Goal: Transaction & Acquisition: Book appointment/travel/reservation

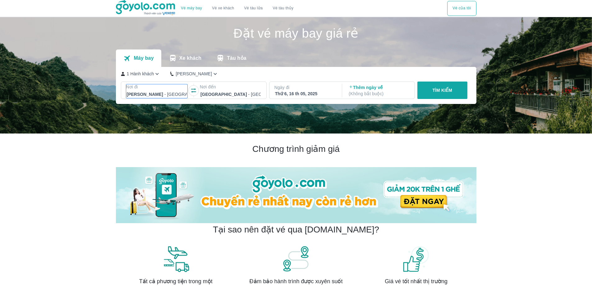
click at [176, 88] on p "Nơi đi" at bounding box center [157, 87] width 62 height 6
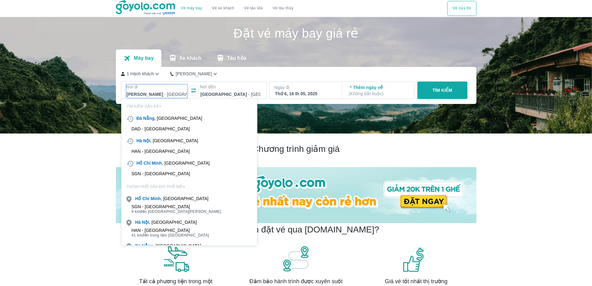
click at [164, 171] on div "SGN - [GEOGRAPHIC_DATA]" at bounding box center [160, 173] width 59 height 5
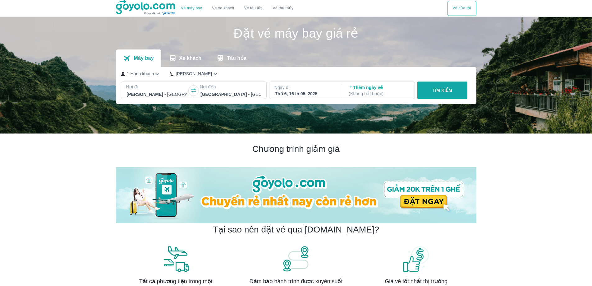
click at [218, 89] on p "Nơi đến" at bounding box center [231, 87] width 62 height 6
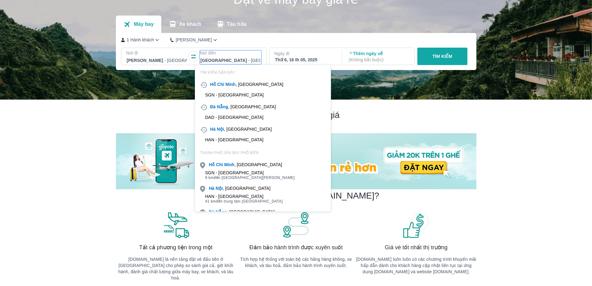
scroll to position [36, 0]
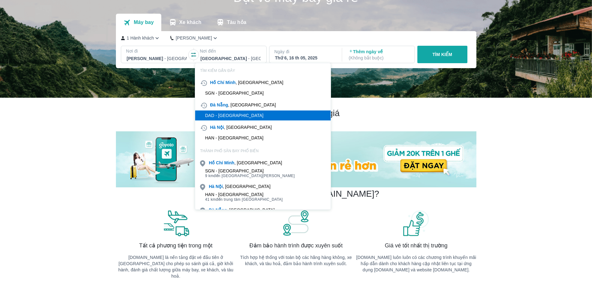
click at [223, 114] on div "DAD - [GEOGRAPHIC_DATA]" at bounding box center [234, 115] width 58 height 5
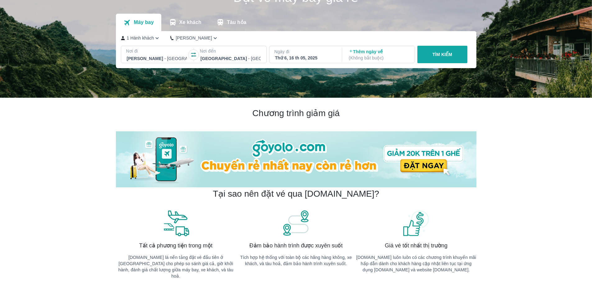
click at [308, 57] on div "Thứ 6, 16 th 05, 2025" at bounding box center [305, 58] width 60 height 6
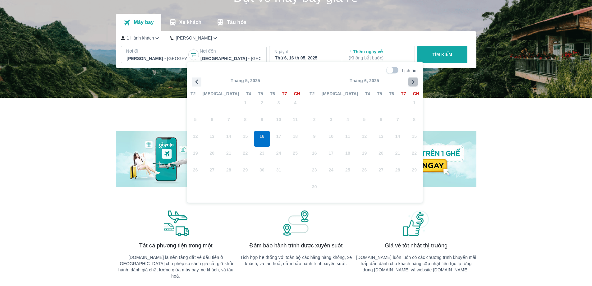
click at [414, 80] on icon "button" at bounding box center [412, 81] width 9 height 9
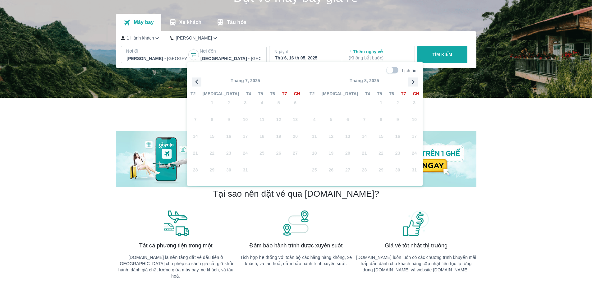
click at [414, 80] on icon "button" at bounding box center [412, 81] width 9 height 9
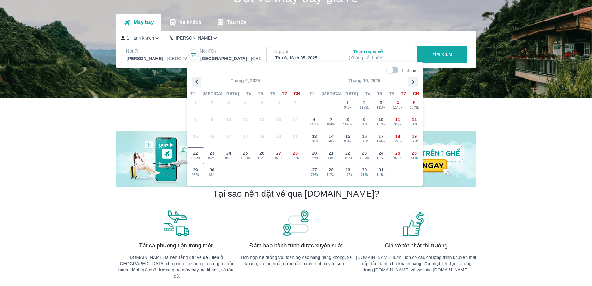
click at [414, 80] on icon "button" at bounding box center [412, 81] width 9 height 9
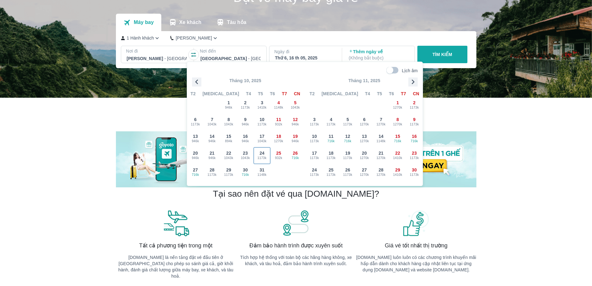
click at [264, 156] on span "1173k" at bounding box center [262, 157] width 16 height 5
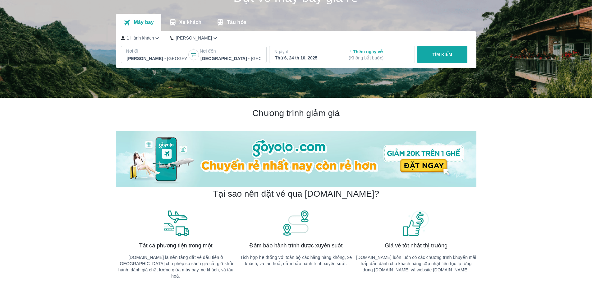
click at [356, 58] on p "( Không bắt buộc )" at bounding box center [379, 58] width 60 height 6
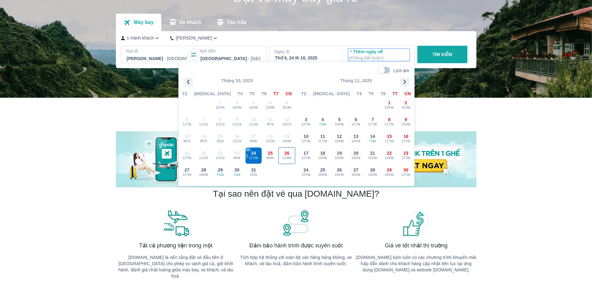
click at [290, 156] on span "1148k" at bounding box center [287, 157] width 16 height 5
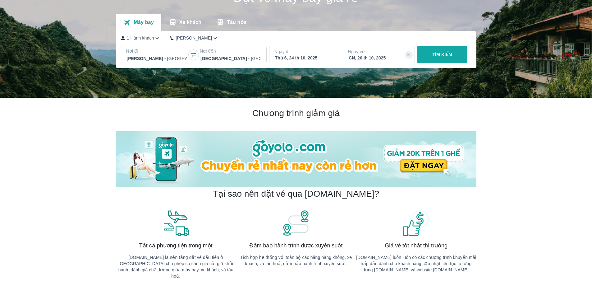
click at [448, 51] on button "TÌM KIẾM" at bounding box center [442, 54] width 50 height 17
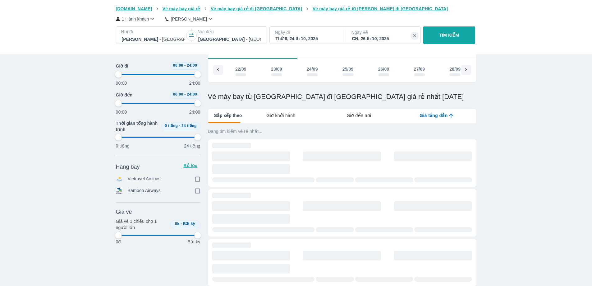
scroll to position [0, 1019]
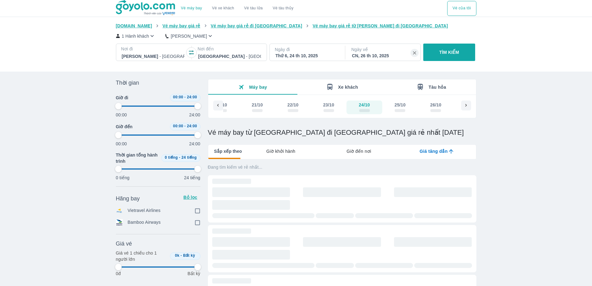
type input "97.9166666666667"
checkbox input "true"
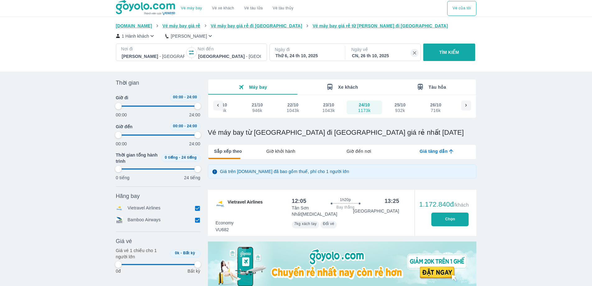
type input "97.9166666666667"
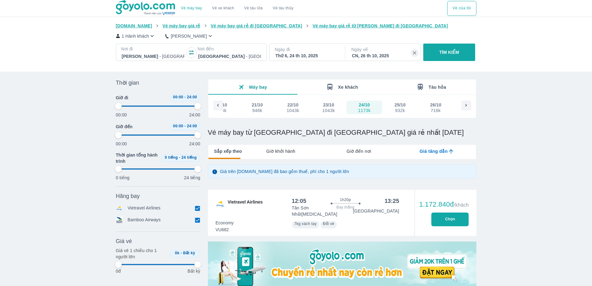
type input "97.9166666666667"
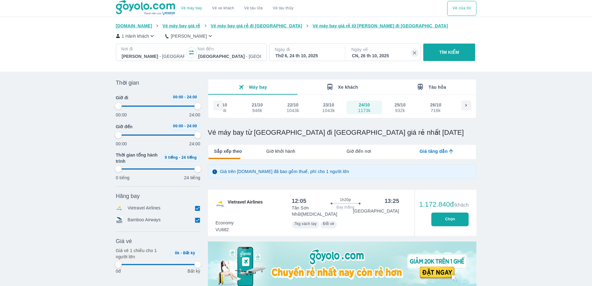
type input "97.9166666666667"
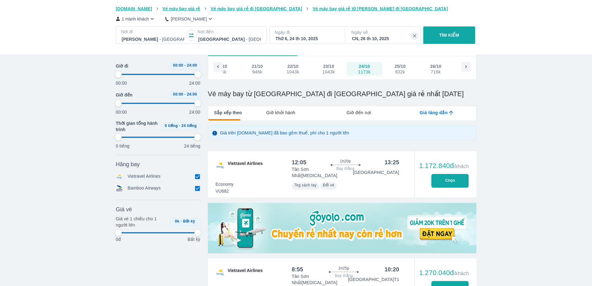
type input "97.9166666666667"
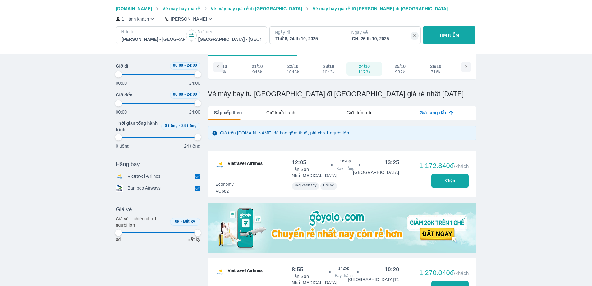
type input "97.9166666666667"
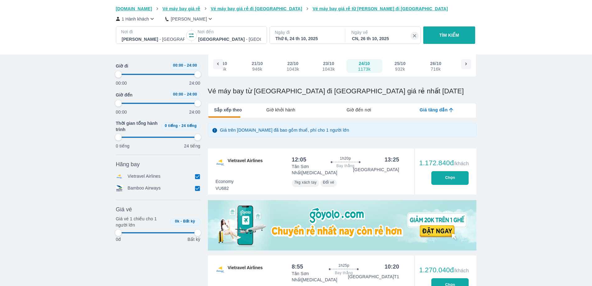
type input "97.9166666666667"
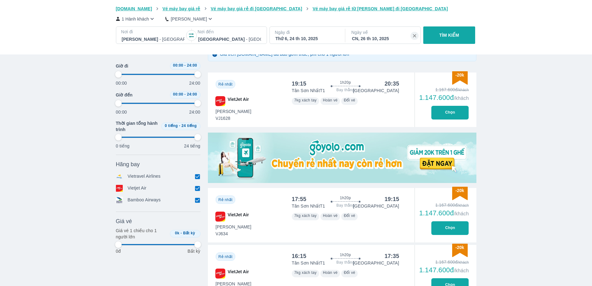
scroll to position [124, 0]
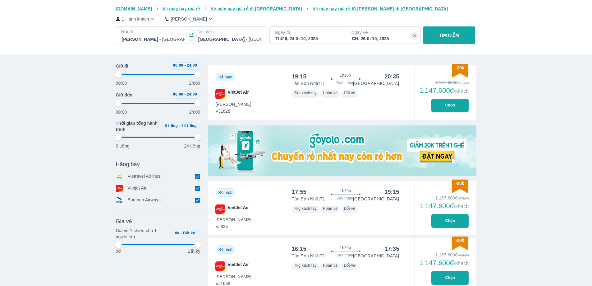
type input "97.9166666666667"
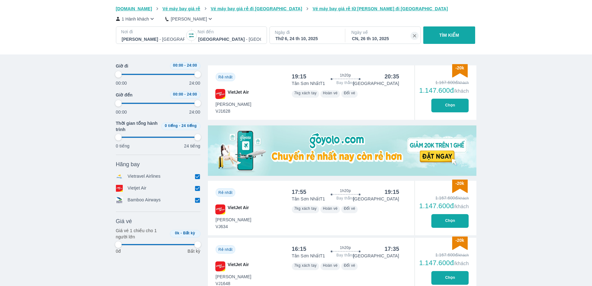
type input "97.9166666666667"
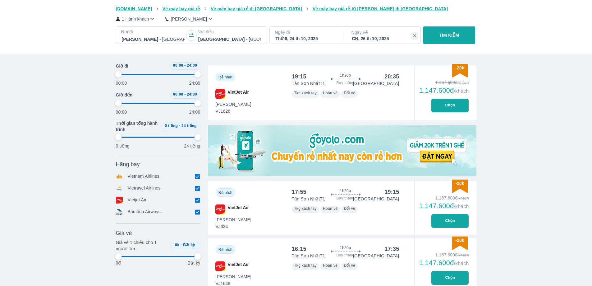
type input "97.9166666666667"
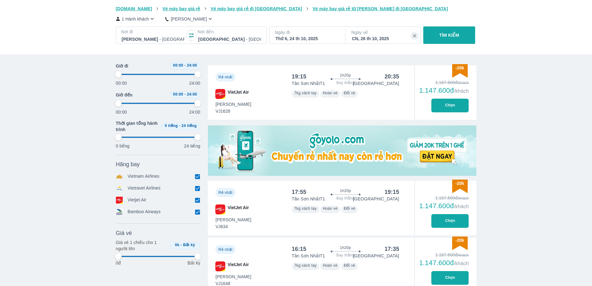
type input "97.9166666666667"
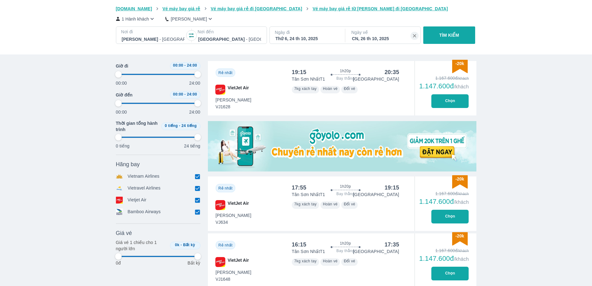
type input "97.9166666666667"
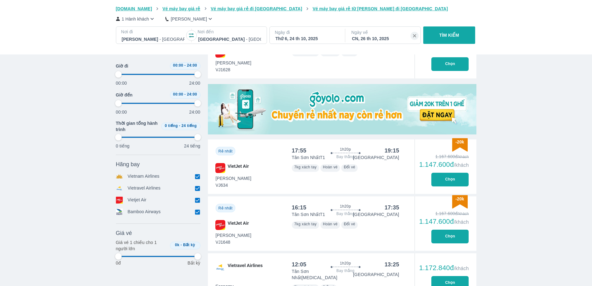
type input "97.9166666666667"
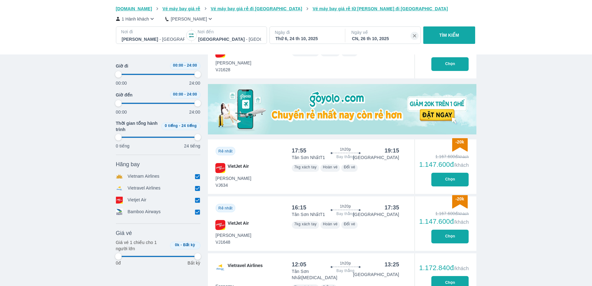
type input "97.9166666666667"
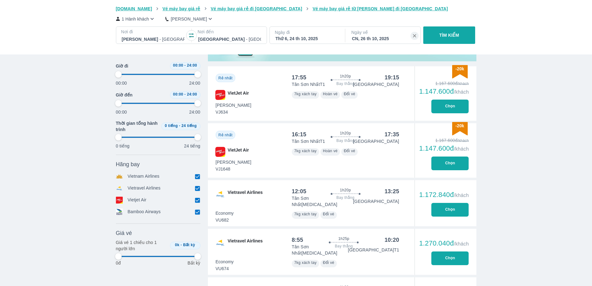
scroll to position [280, 0]
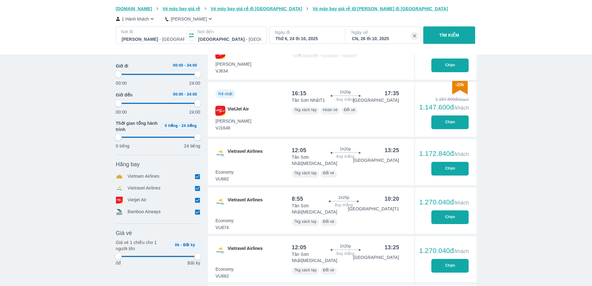
type input "97.9166666666667"
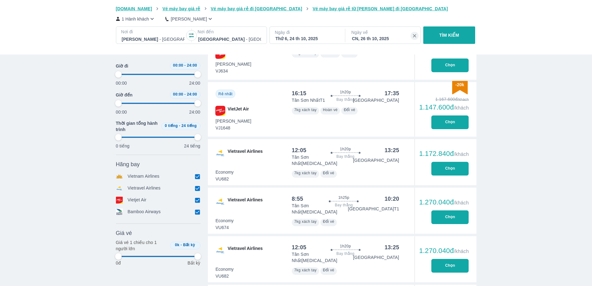
type input "97.9166666666667"
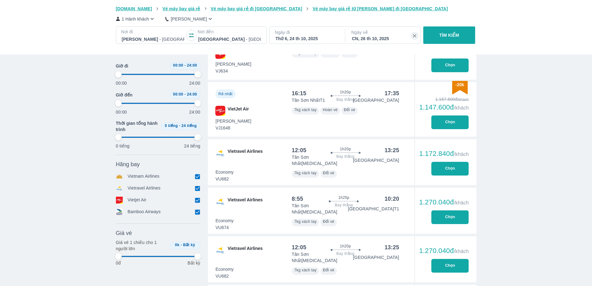
type input "97.9166666666667"
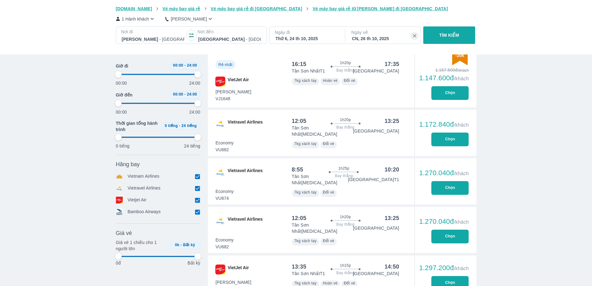
scroll to position [311, 0]
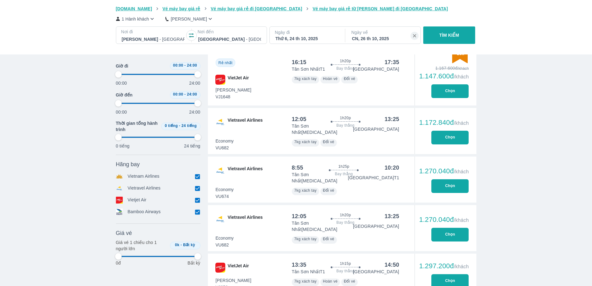
type input "97.9166666666667"
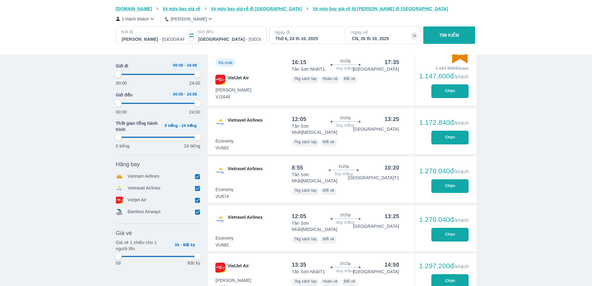
type input "97.9166666666667"
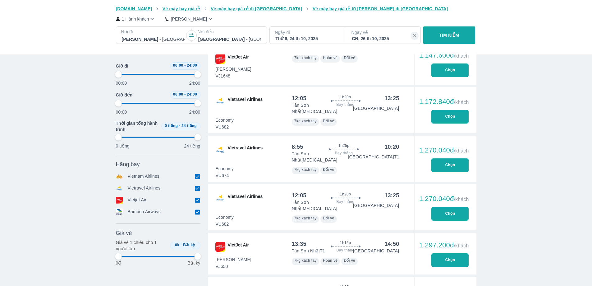
type input "97.9166666666667"
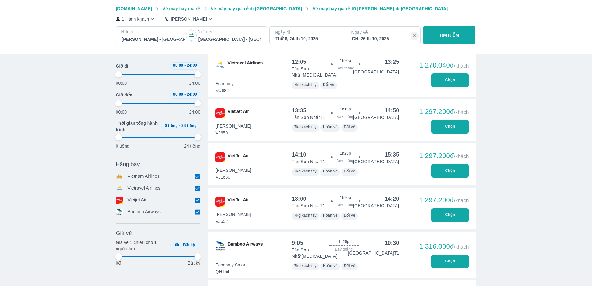
type input "97.9166666666667"
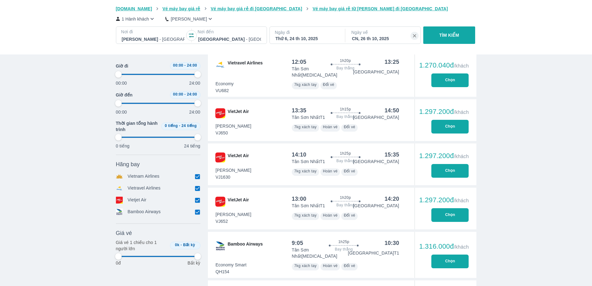
type input "97.9166666666667"
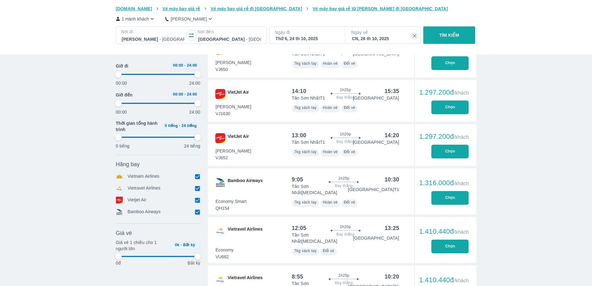
type input "97.9166666666667"
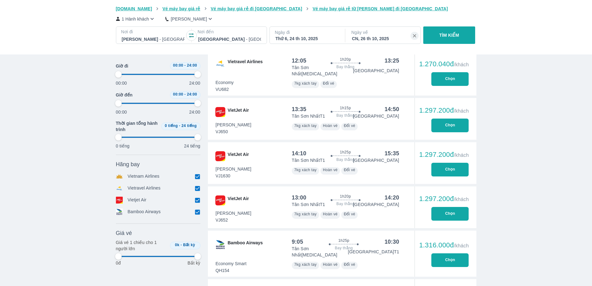
type input "97.9166666666667"
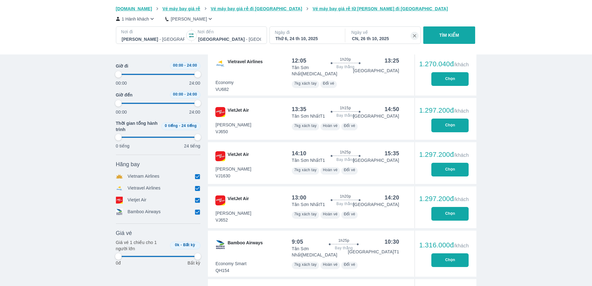
type input "97.9166666666667"
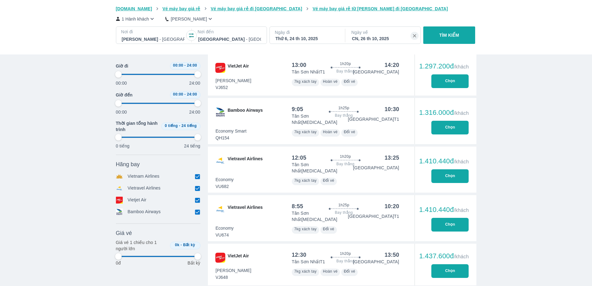
scroll to position [601, 0]
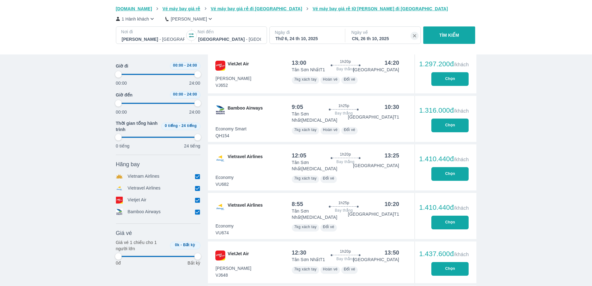
type input "97.9166666666667"
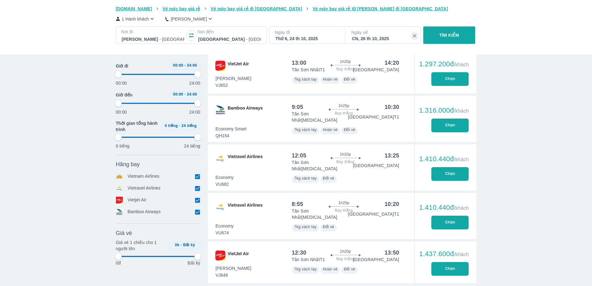
type input "97.9166666666667"
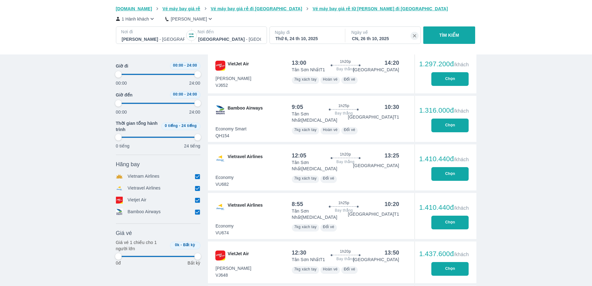
type input "97.9166666666667"
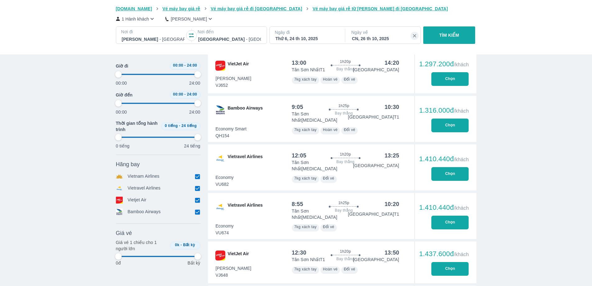
type input "97.9166666666667"
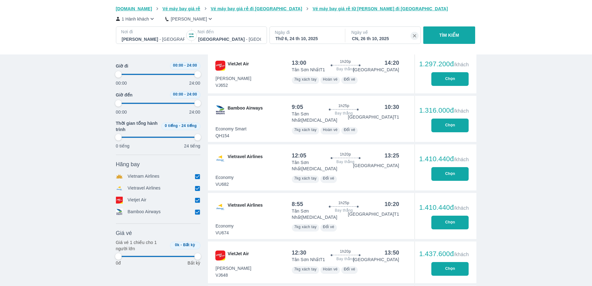
type input "97.9166666666667"
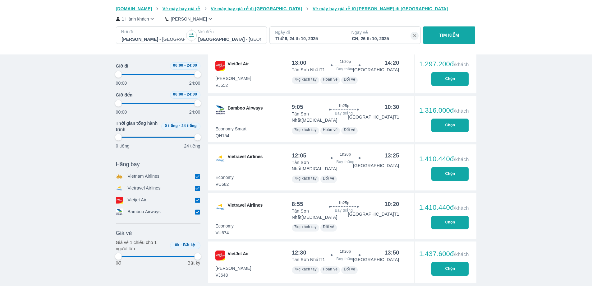
type input "97.9166666666667"
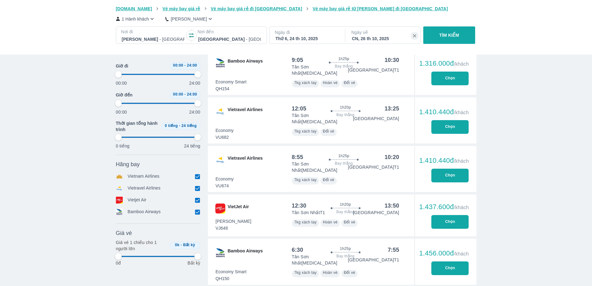
scroll to position [663, 0]
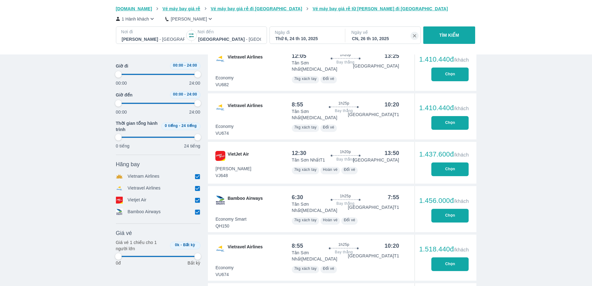
type input "97.9166666666667"
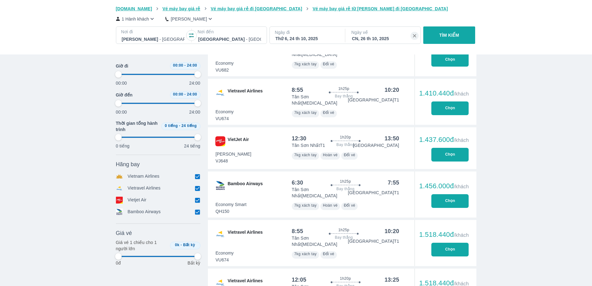
type input "97.9166666666667"
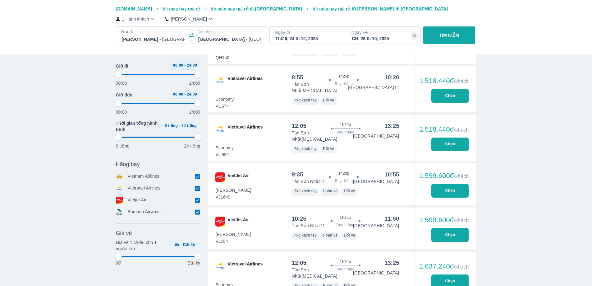
type input "97.9166666666667"
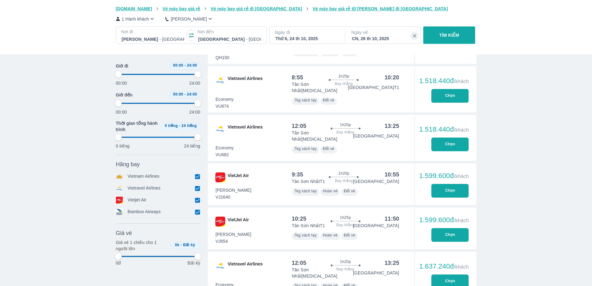
type input "97.9166666666667"
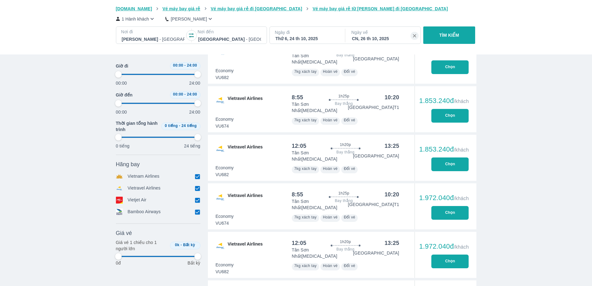
type input "97.9166666666667"
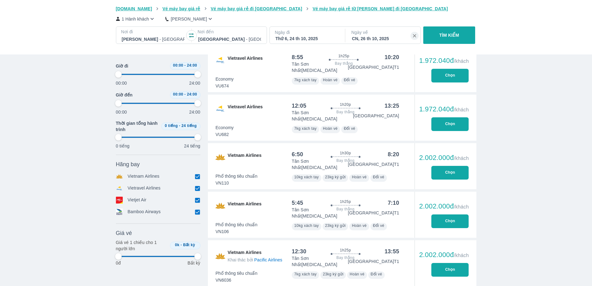
type input "97.9166666666667"
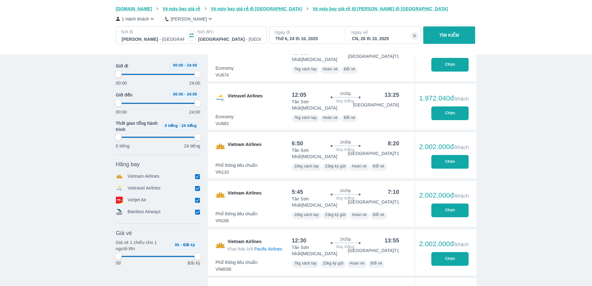
type input "97.9166666666667"
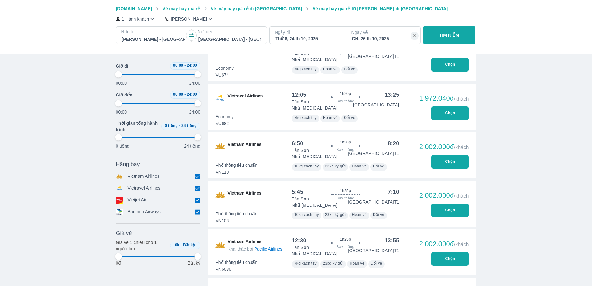
type input "97.9166666666667"
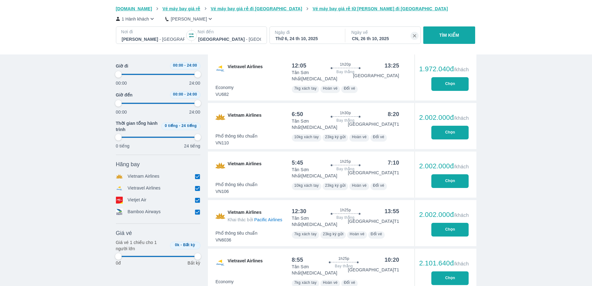
type input "97.9166666666667"
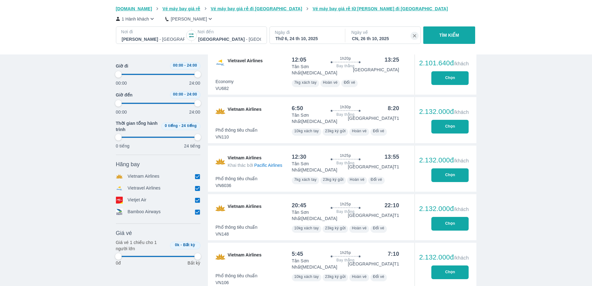
type input "97.9166666666667"
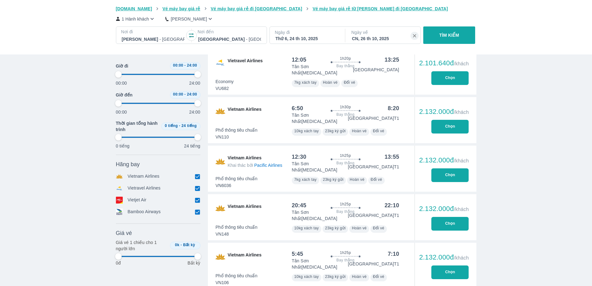
type input "97.9166666666667"
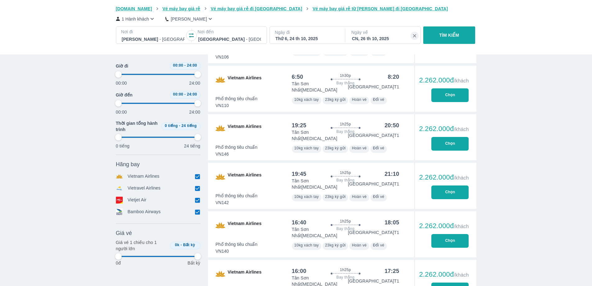
type input "97.9166666666667"
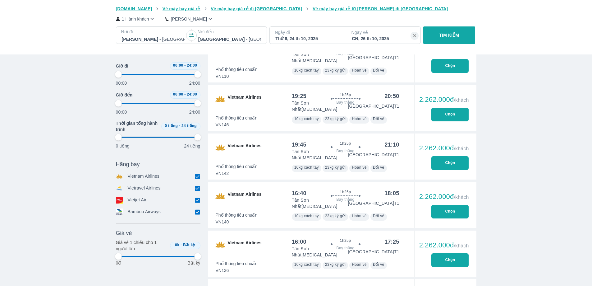
type input "97.9166666666667"
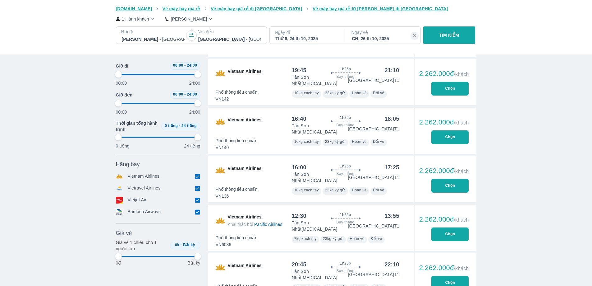
scroll to position [2248, 0]
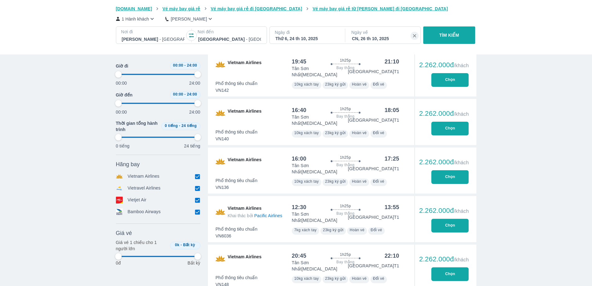
type input "97.9166666666667"
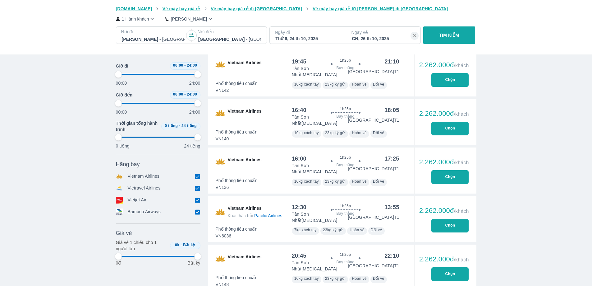
type input "97.9166666666667"
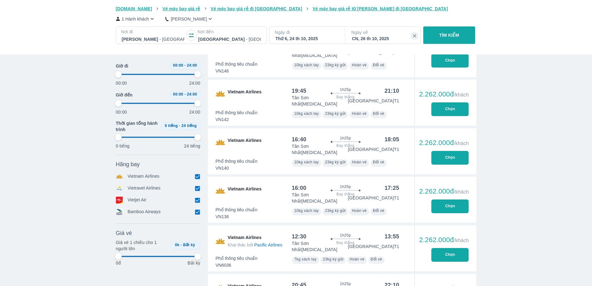
type input "97.9166666666667"
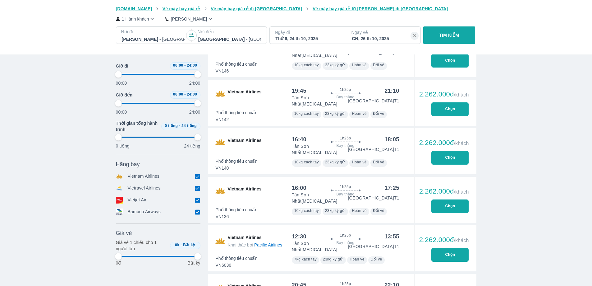
type input "97.9166666666667"
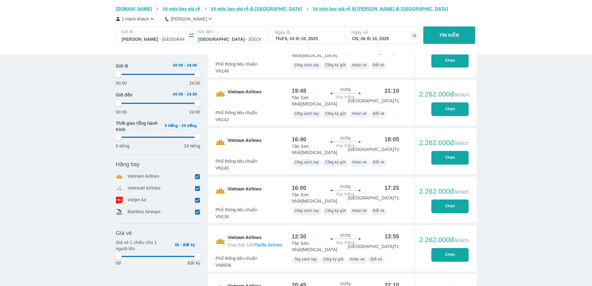
type input "97.9166666666667"
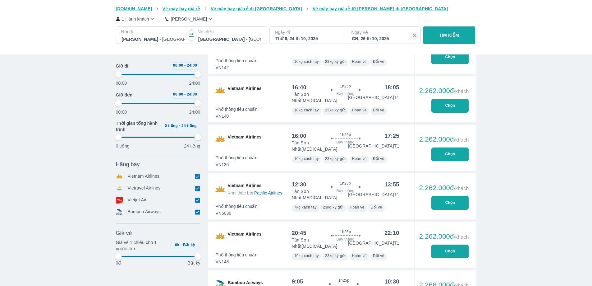
type input "97.9166666666667"
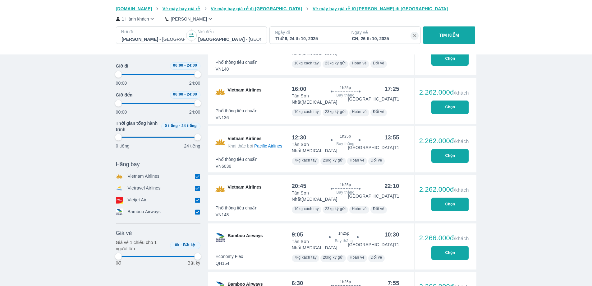
type input "97.9166666666667"
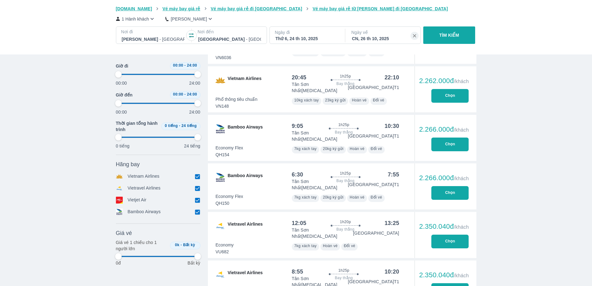
type input "97.9166666666667"
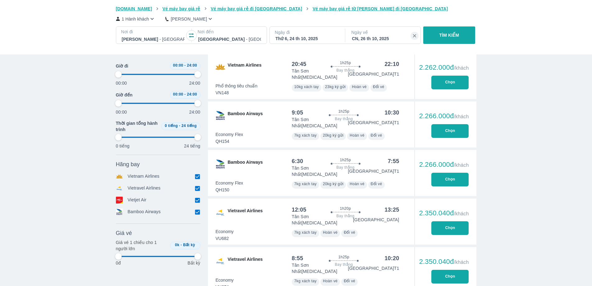
type input "97.9166666666667"
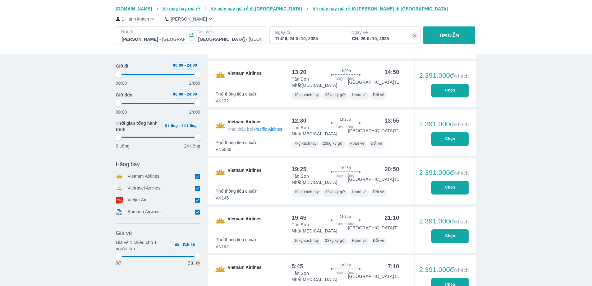
type input "97.9166666666667"
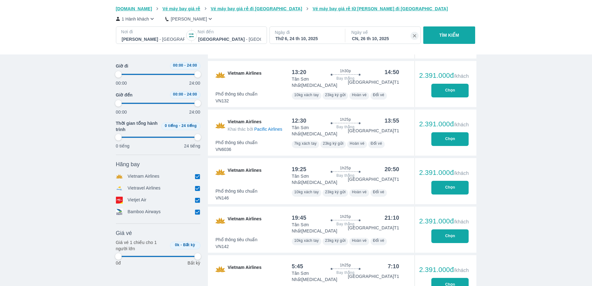
type input "97.9166666666667"
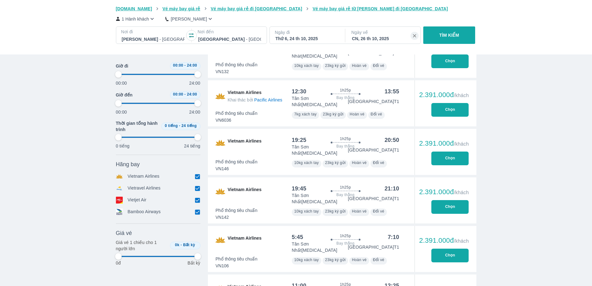
type input "97.9166666666667"
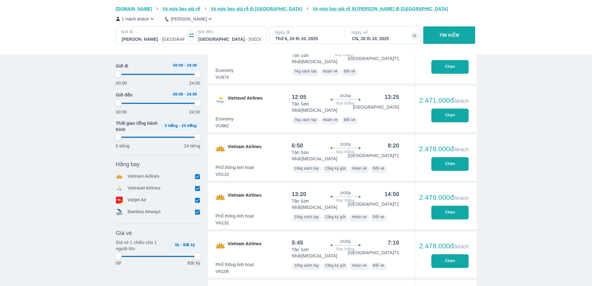
scroll to position [3232, 0]
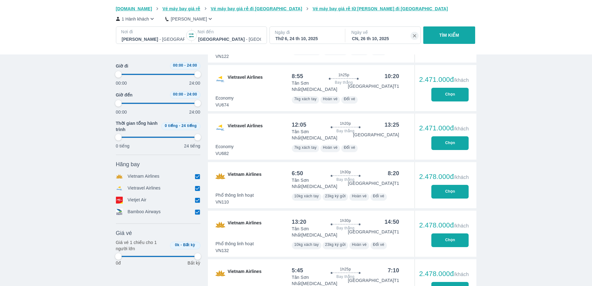
click at [198, 178] on input "checkbox" at bounding box center [198, 176] width 6 height 6
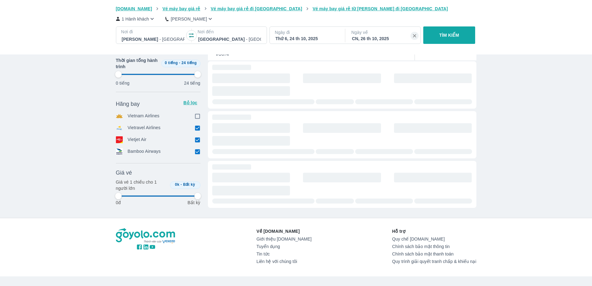
scroll to position [1845, 0]
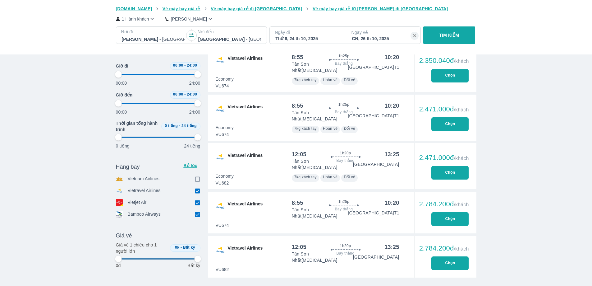
click at [199, 188] on input "checkbox" at bounding box center [198, 191] width 6 height 6
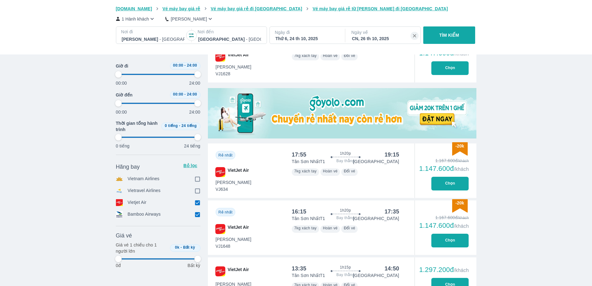
scroll to position [742, 0]
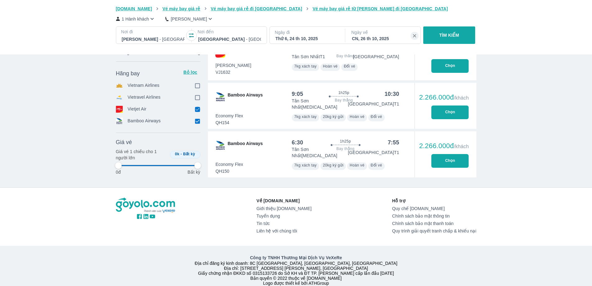
click at [197, 106] on input "checkbox" at bounding box center [198, 109] width 6 height 6
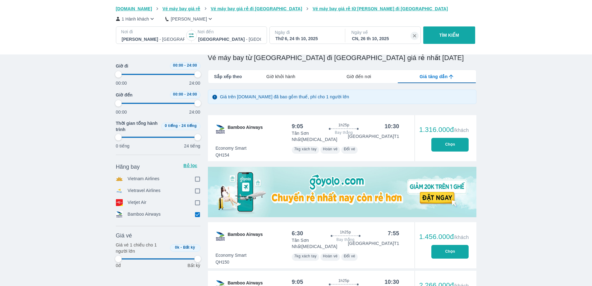
scroll to position [66, 0]
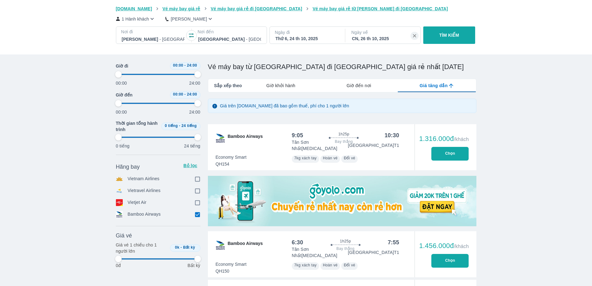
click at [197, 214] on input "checkbox" at bounding box center [198, 214] width 6 height 6
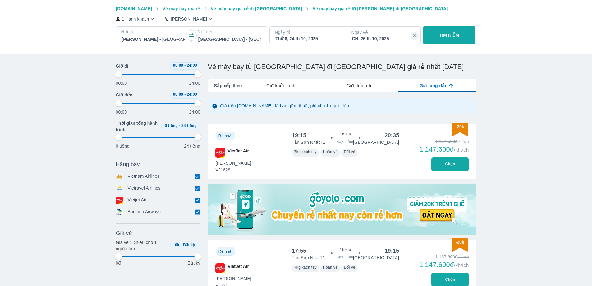
click at [195, 178] on input "checkbox" at bounding box center [198, 176] width 6 height 6
click at [195, 191] on input "checkbox" at bounding box center [198, 191] width 6 height 6
click at [197, 213] on input "checkbox" at bounding box center [198, 214] width 6 height 6
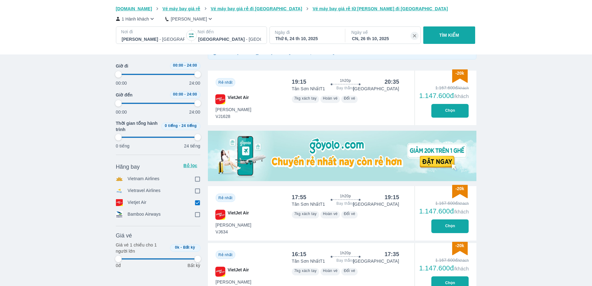
scroll to position [117, 0]
